Goal: Information Seeking & Learning: Find specific fact

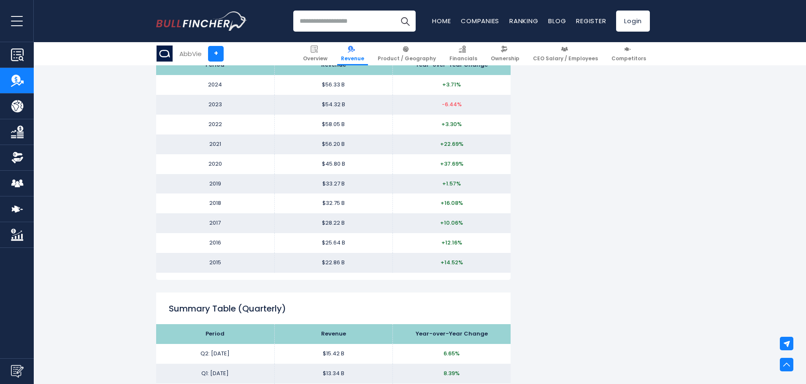
scroll to position [802, 0]
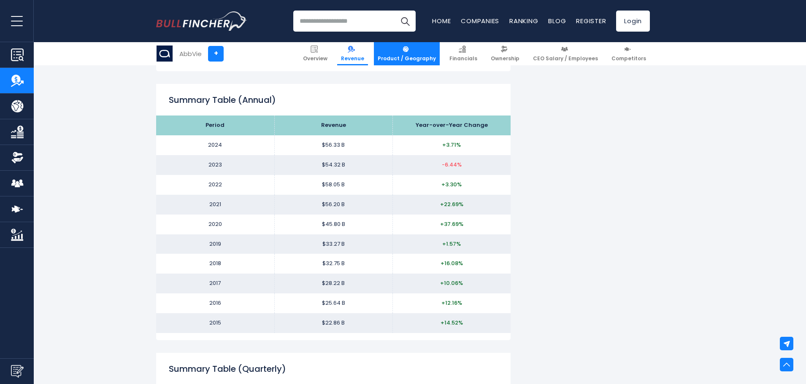
click at [431, 60] on span "Product / Geography" at bounding box center [407, 58] width 58 height 7
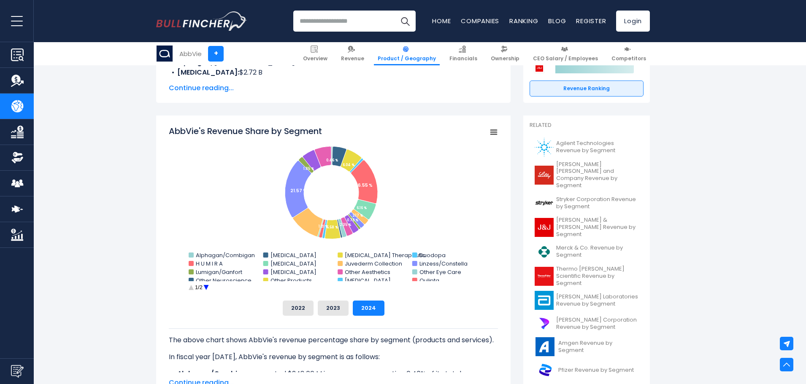
scroll to position [84, 0]
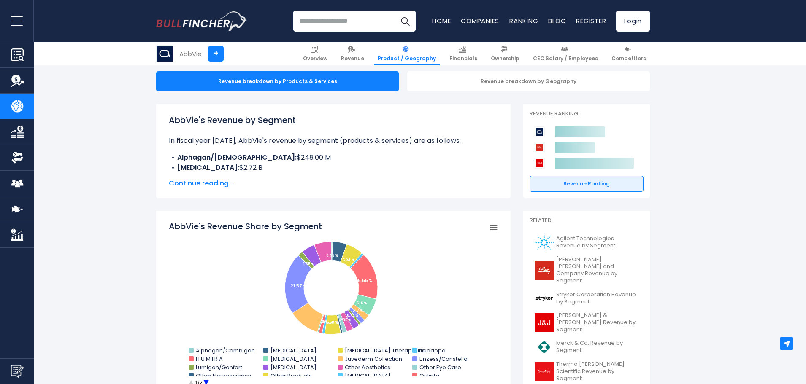
click at [335, 28] on input "search" at bounding box center [354, 21] width 122 height 21
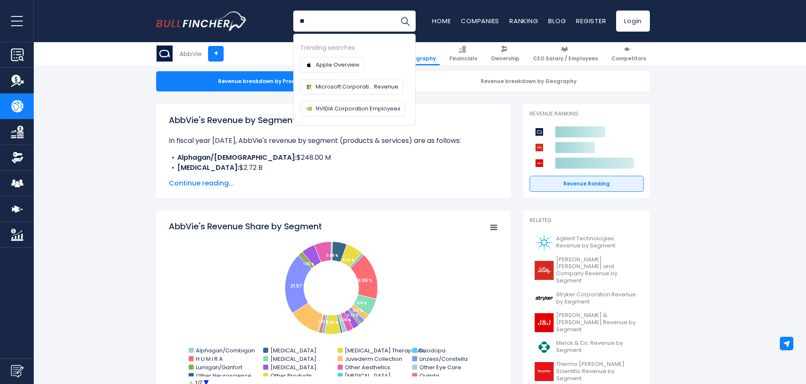
type input "*"
click at [349, 110] on span "NVIDIA Corporation Employees" at bounding box center [358, 108] width 85 height 9
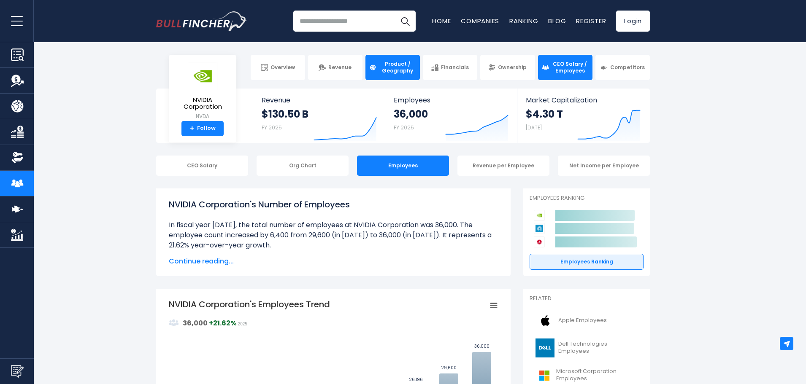
click at [392, 69] on span "Product / Geography" at bounding box center [397, 67] width 37 height 13
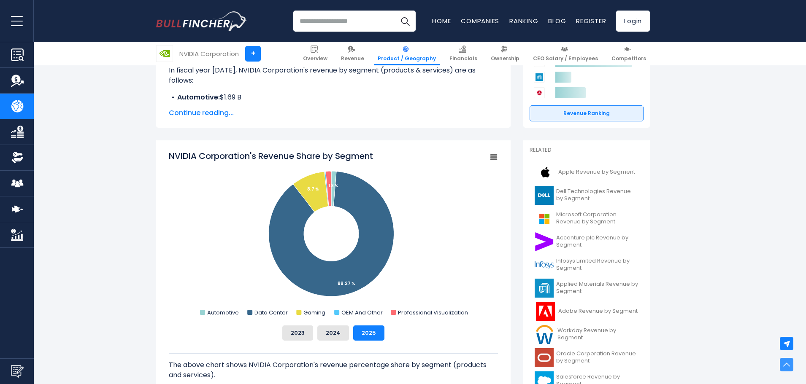
scroll to position [169, 0]
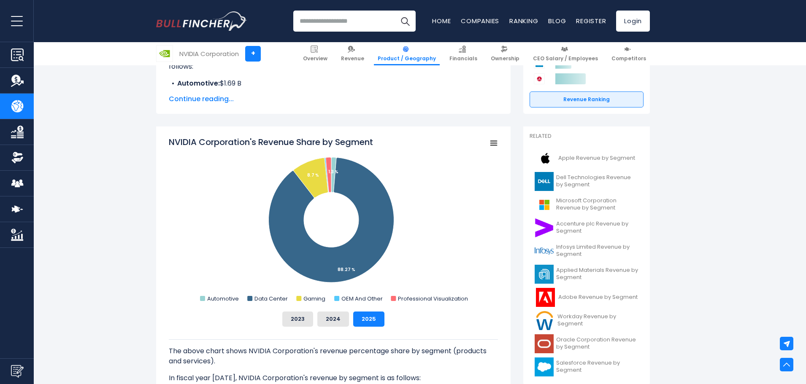
click at [360, 18] on input "search" at bounding box center [354, 21] width 122 height 21
type input "*"
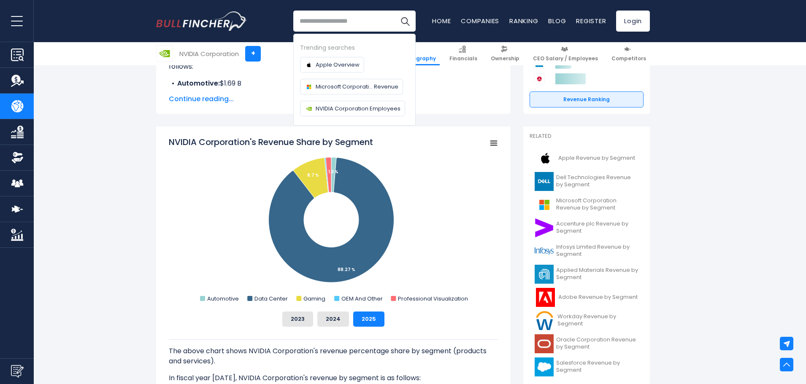
click at [436, 141] on rect "NVIDIA Corporation's Revenue Share by Segment" at bounding box center [333, 220] width 329 height 169
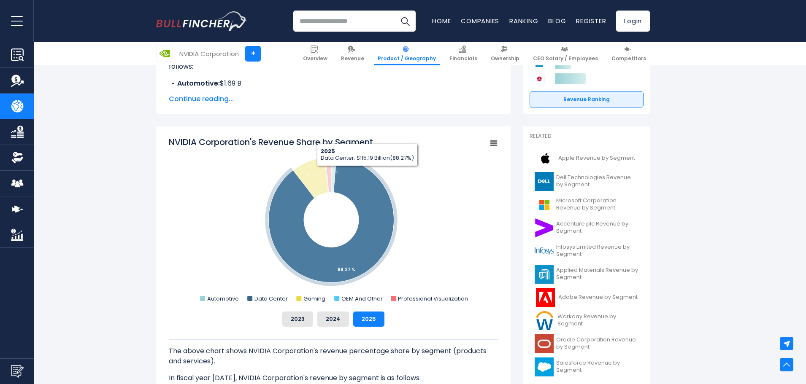
click at [410, 152] on rect "NVIDIA Corporation's Revenue Share by Segment" at bounding box center [333, 220] width 329 height 169
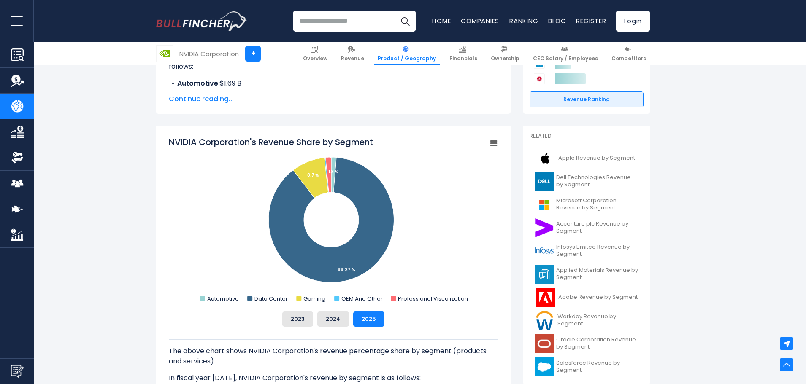
click at [329, 18] on input "search" at bounding box center [354, 21] width 122 height 21
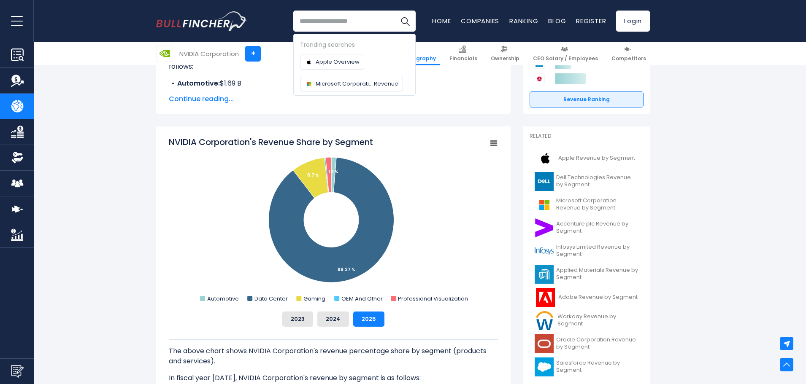
paste input "*****"
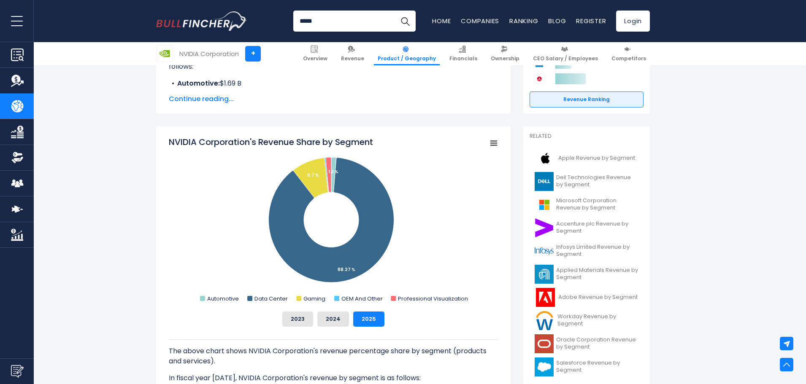
type input "*****"
click at [395, 11] on button "Search" at bounding box center [405, 21] width 21 height 21
